Goal: Information Seeking & Learning: Learn about a topic

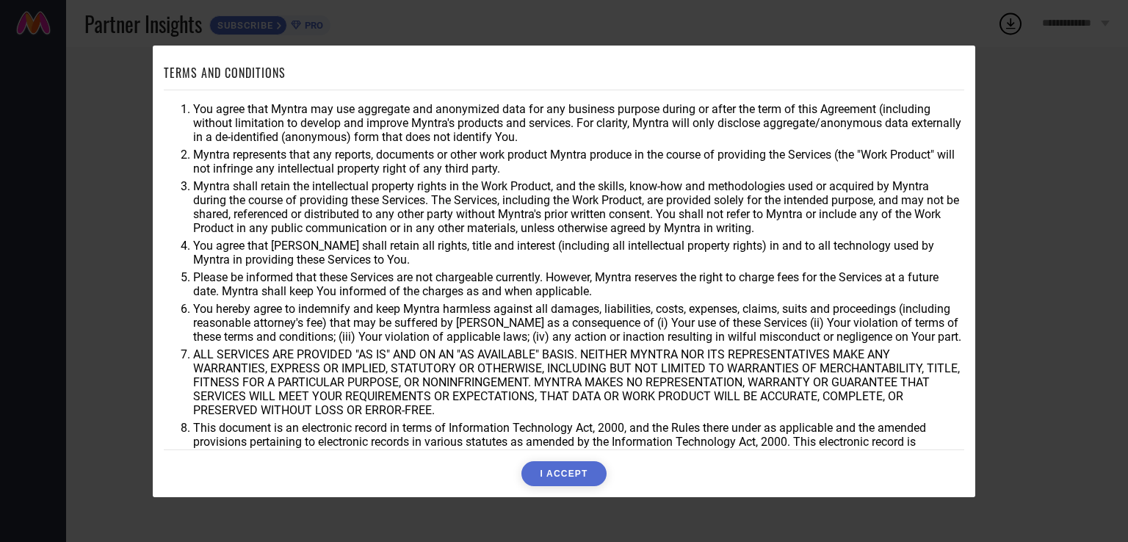
click at [582, 465] on button "I ACCEPT" at bounding box center [563, 473] width 84 height 25
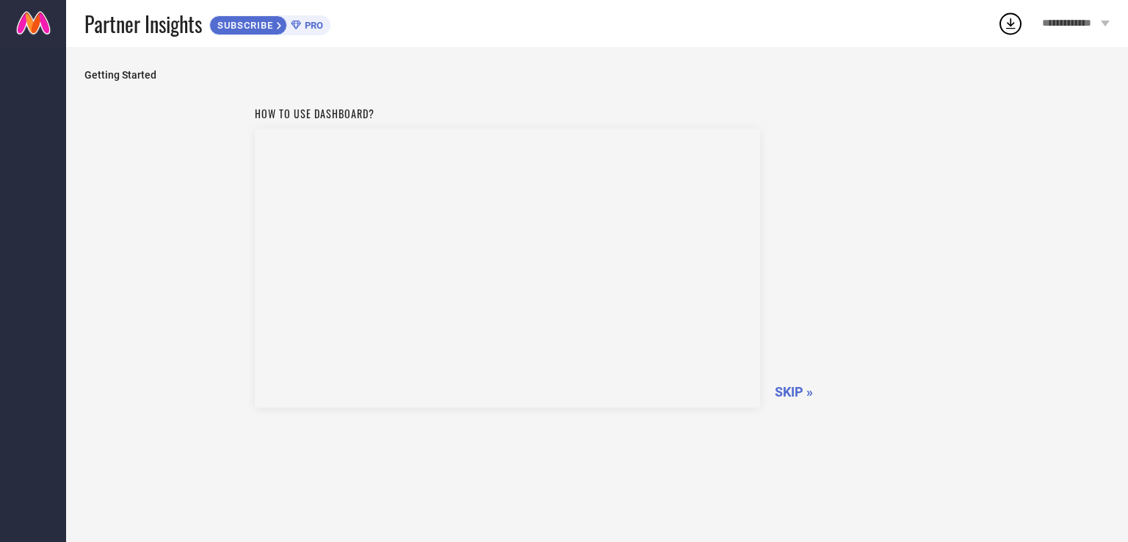
click at [801, 388] on span "SKIP »" at bounding box center [794, 391] width 38 height 15
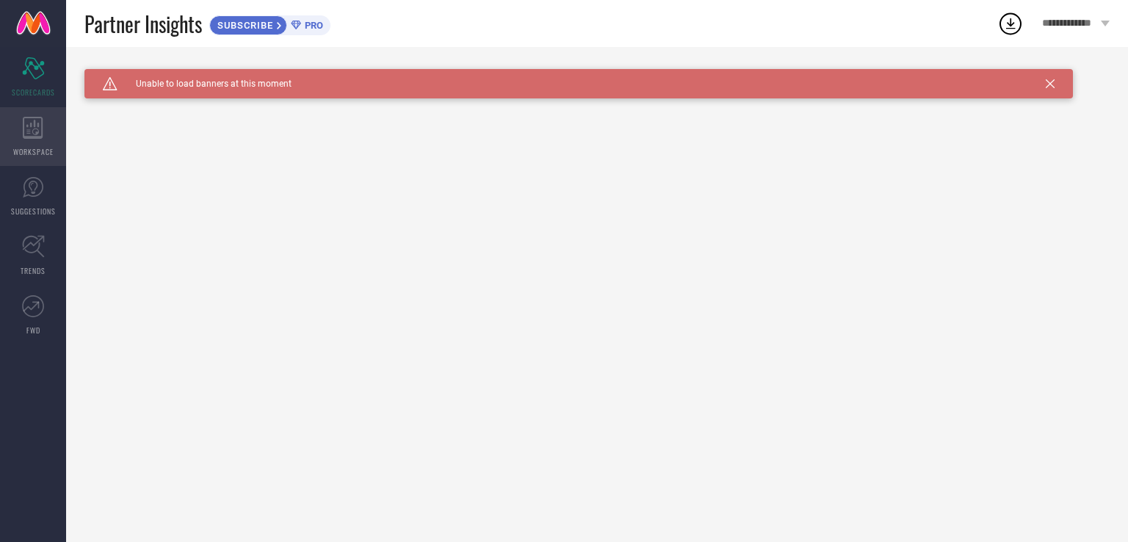
click at [34, 142] on div "WORKSPACE" at bounding box center [33, 136] width 66 height 59
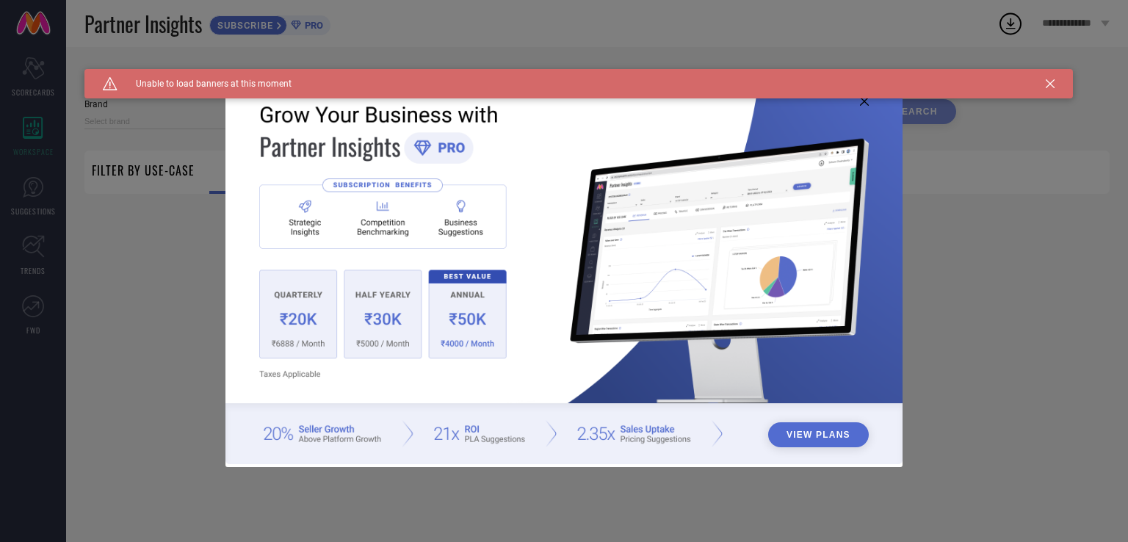
type input "1 STOP FASHION"
type input "All"
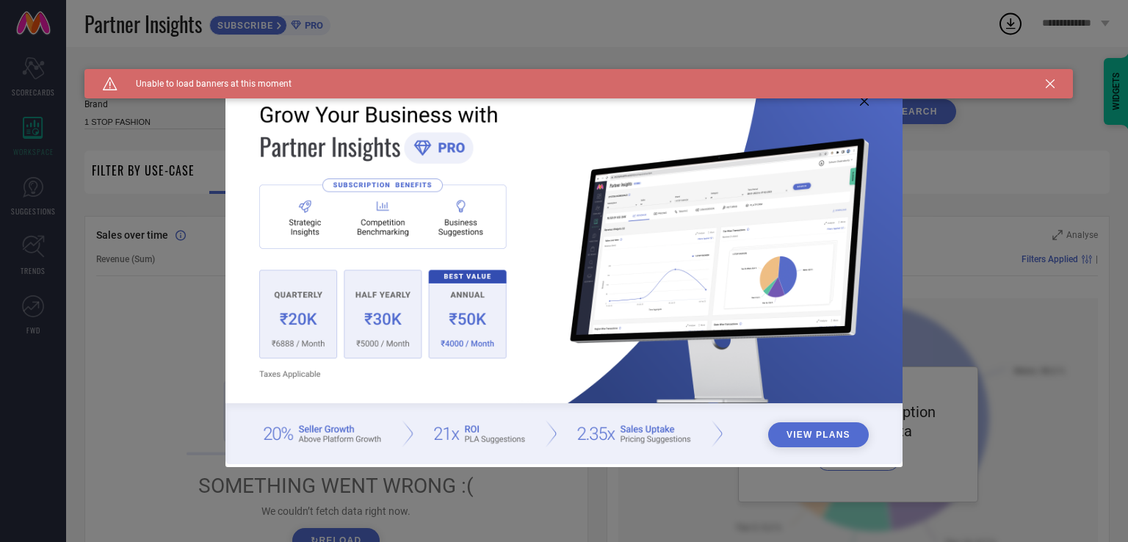
click at [1067, 250] on div "View Plans" at bounding box center [564, 271] width 1128 height 542
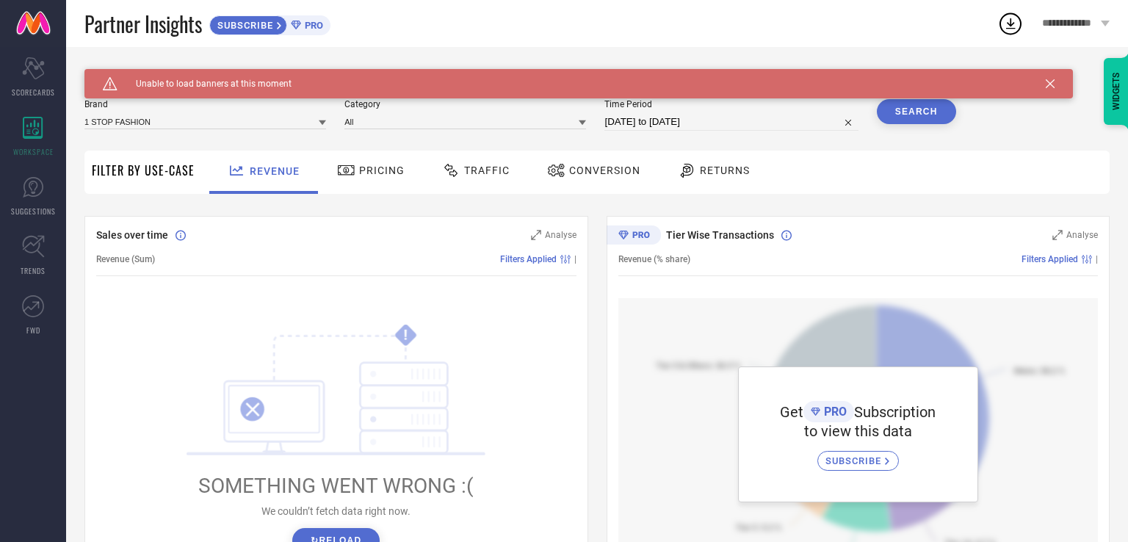
click at [377, 176] on span "Pricing" at bounding box center [382, 170] width 46 height 12
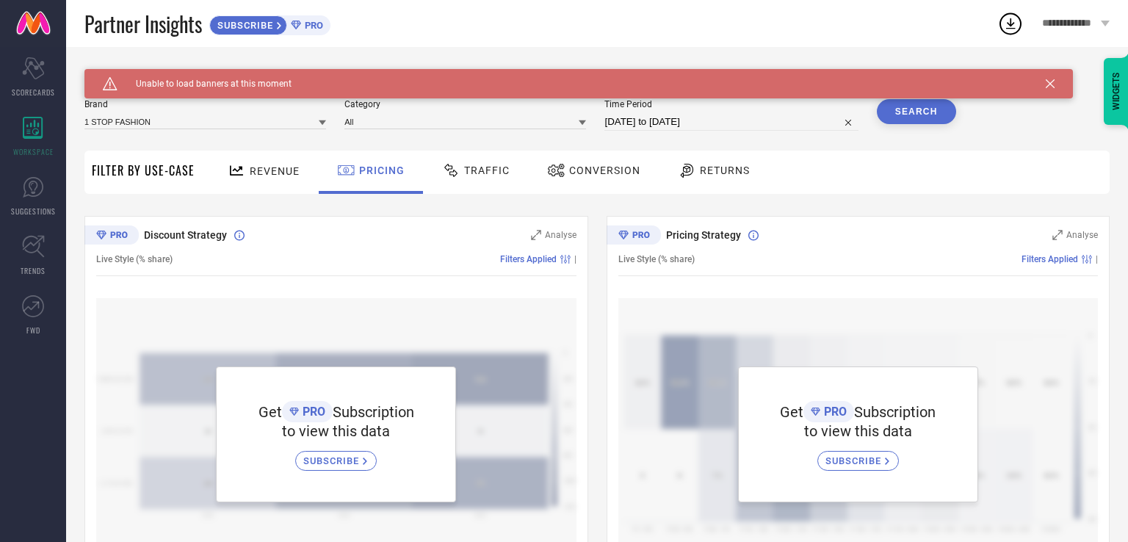
click at [489, 170] on span "Traffic" at bounding box center [487, 170] width 46 height 12
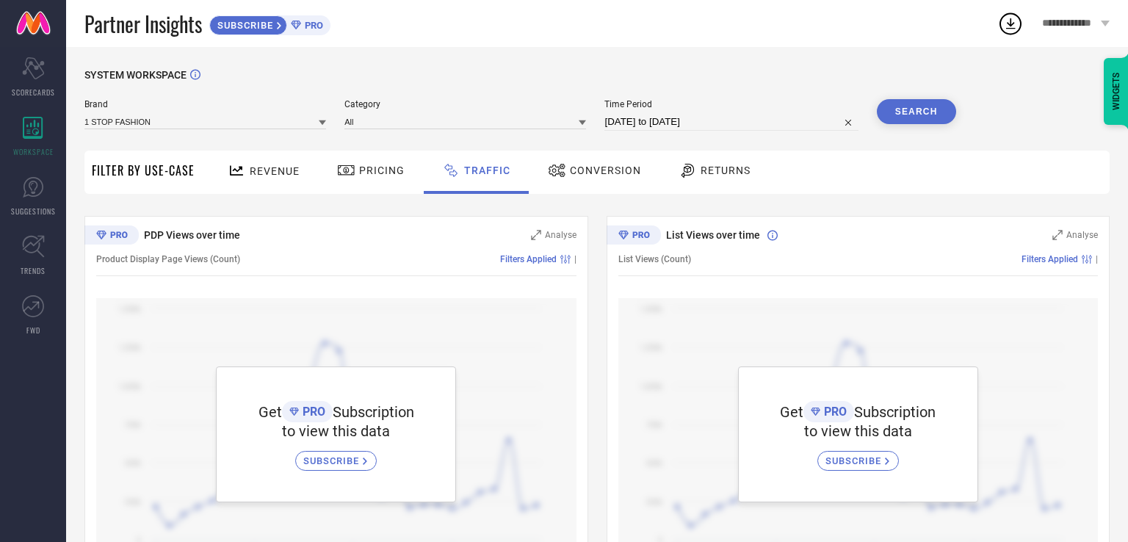
click at [587, 170] on span "Conversion" at bounding box center [605, 170] width 71 height 12
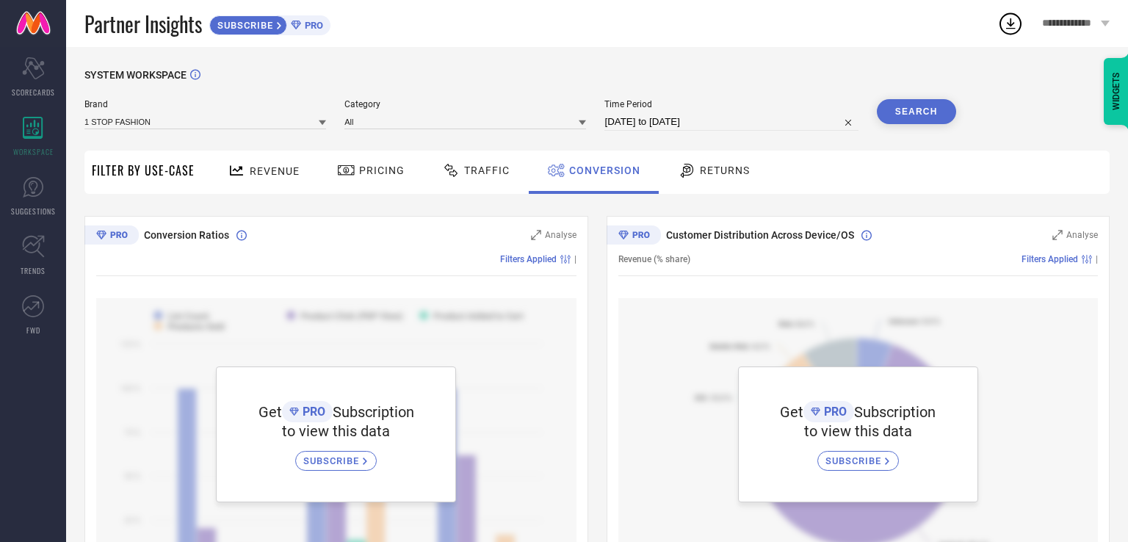
click at [713, 166] on span "Returns" at bounding box center [725, 170] width 50 height 12
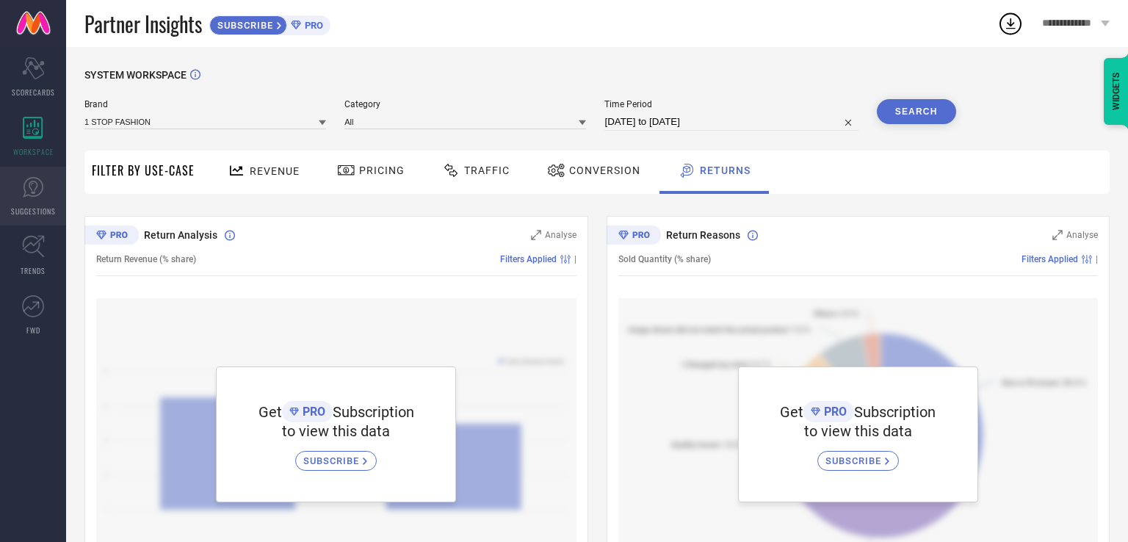
click at [47, 188] on link "SUGGESTIONS" at bounding box center [33, 196] width 66 height 59
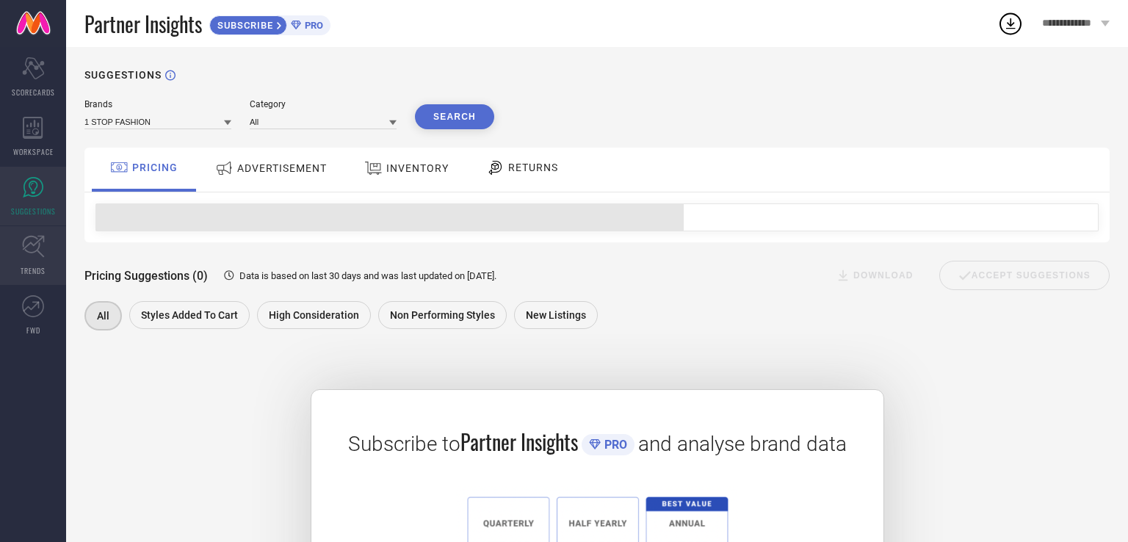
click at [40, 241] on icon at bounding box center [33, 246] width 23 height 23
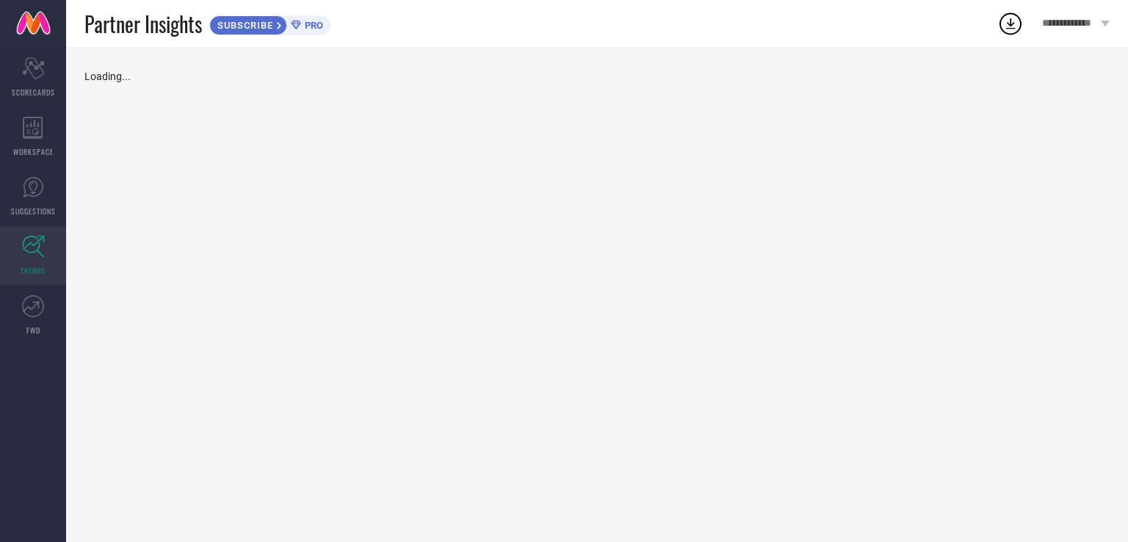
click at [40, 241] on icon at bounding box center [33, 246] width 23 height 23
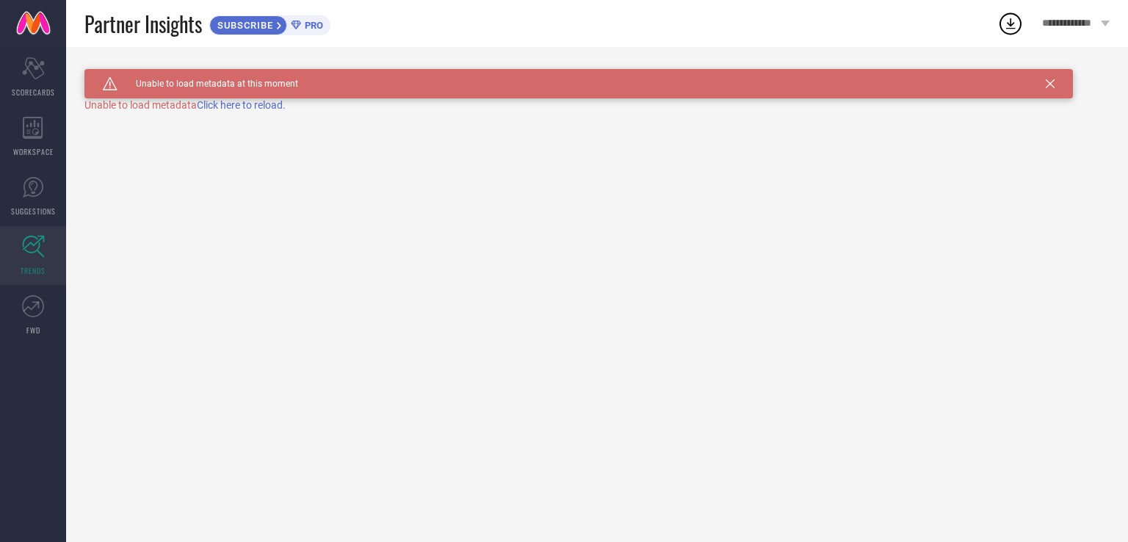
click at [274, 105] on span "Click here to reload." at bounding box center [241, 105] width 89 height 12
click at [32, 333] on span "FWD" at bounding box center [33, 329] width 14 height 11
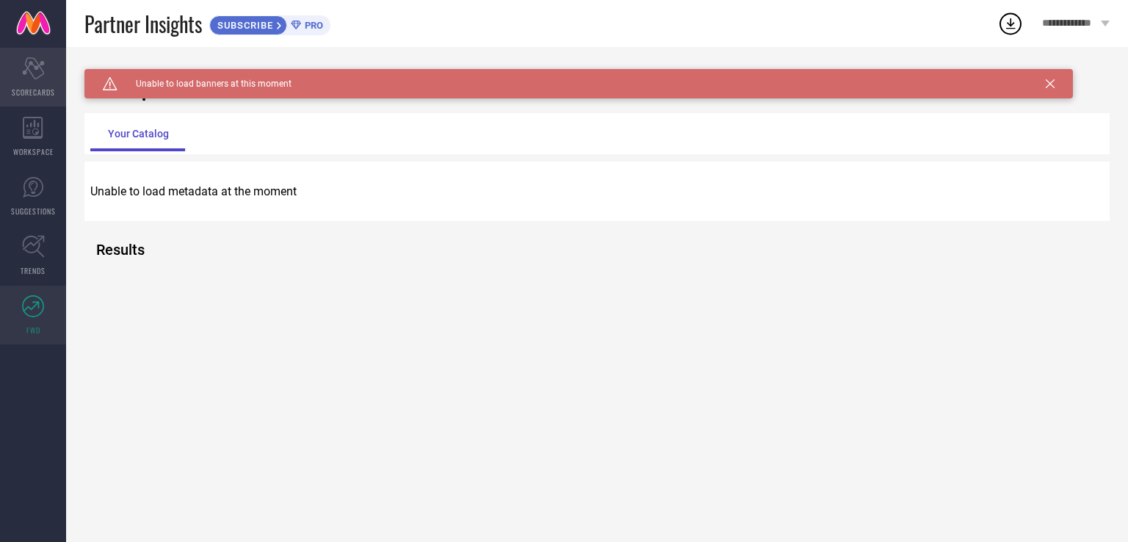
click at [40, 79] on div "Scorecard SCORECARDS" at bounding box center [33, 77] width 66 height 59
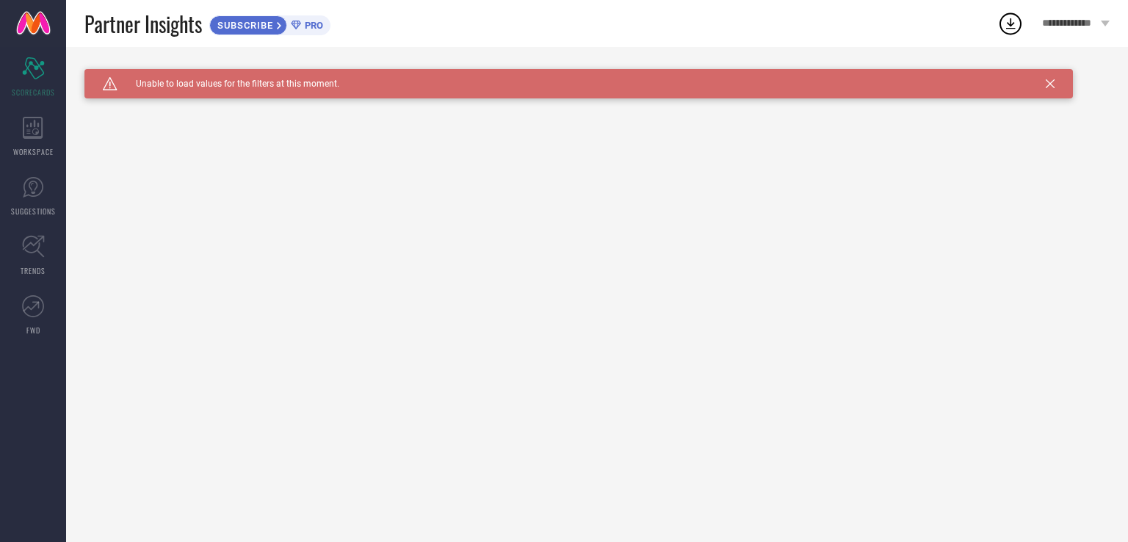
click at [1051, 77] on div "Caution Created with Sketch. Unable to load values for the filters at this mome…" at bounding box center [578, 83] width 988 height 29
click at [1048, 86] on icon at bounding box center [1049, 83] width 9 height 9
